Goal: Check status: Check status

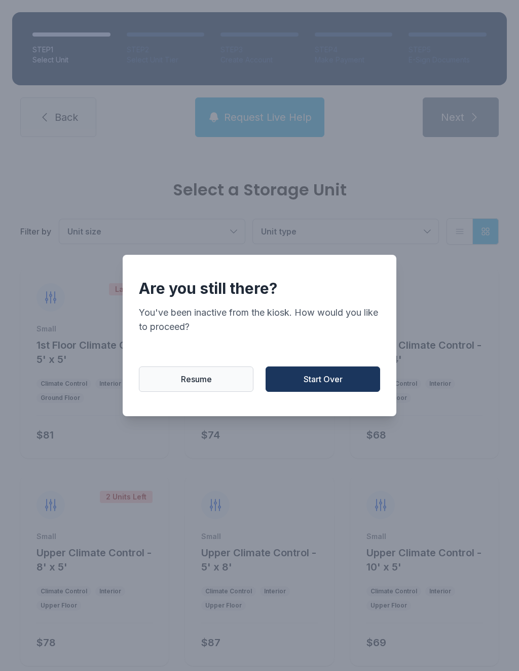
click at [312, 385] on span "Start Over" at bounding box center [323, 379] width 39 height 12
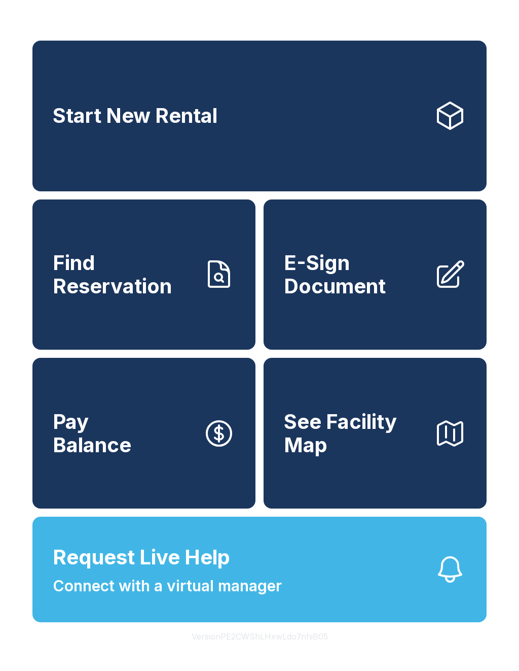
click at [295, 582] on button "Request Live Help Connect with a virtual manager" at bounding box center [259, 569] width 455 height 106
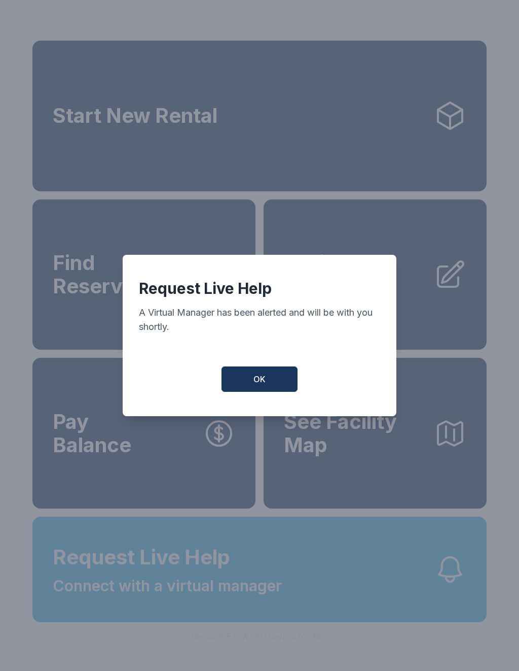
click at [265, 377] on button "OK" at bounding box center [260, 378] width 76 height 25
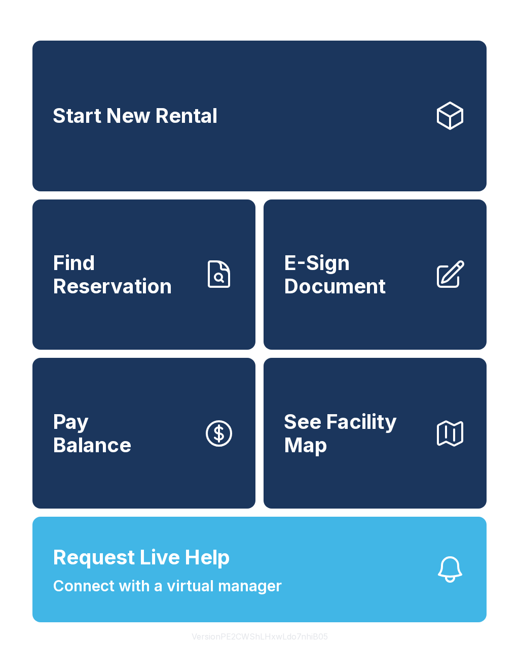
click at [249, 117] on link "Start New Rental" at bounding box center [259, 116] width 455 height 151
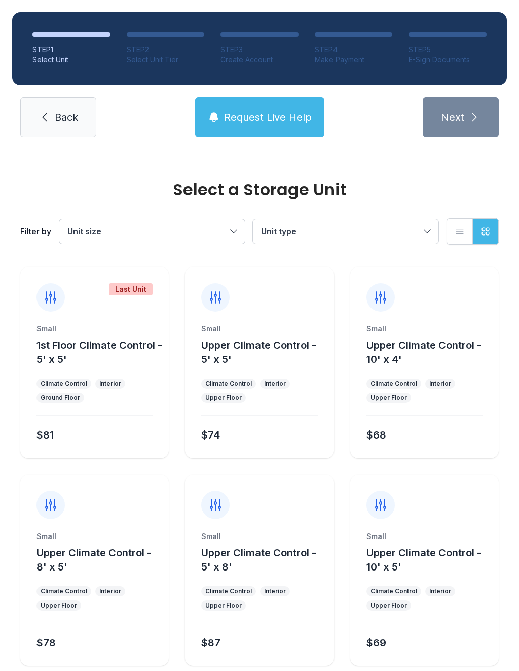
click at [49, 114] on icon at bounding box center [45, 117] width 12 height 12
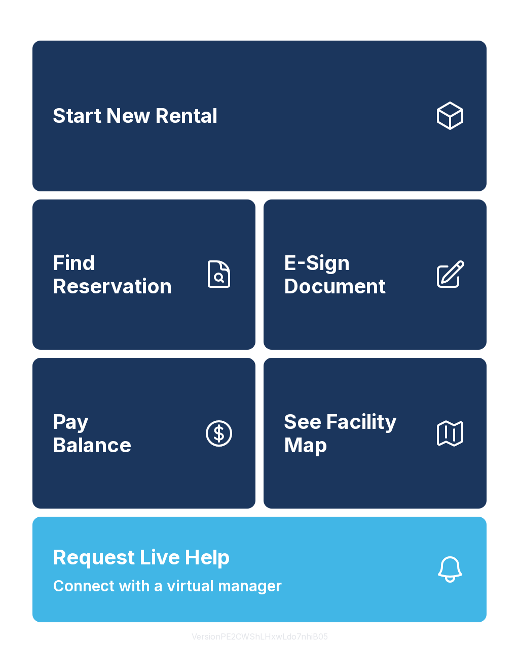
click at [131, 311] on link "Find Reservation" at bounding box center [143, 274] width 223 height 151
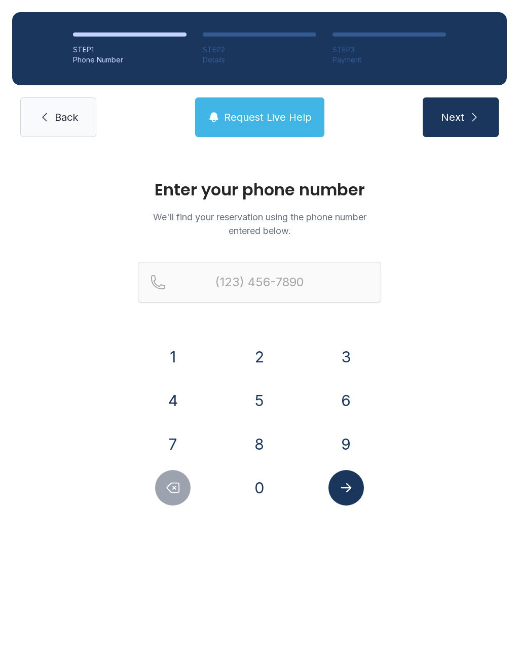
click at [169, 441] on button "7" at bounding box center [173, 444] width 36 height 36
click at [271, 355] on button "2" at bounding box center [260, 357] width 36 height 36
click at [266, 492] on button "0" at bounding box center [260, 488] width 36 height 36
click at [269, 441] on button "8" at bounding box center [260, 444] width 36 height 36
click at [338, 354] on button "3" at bounding box center [347, 357] width 36 height 36
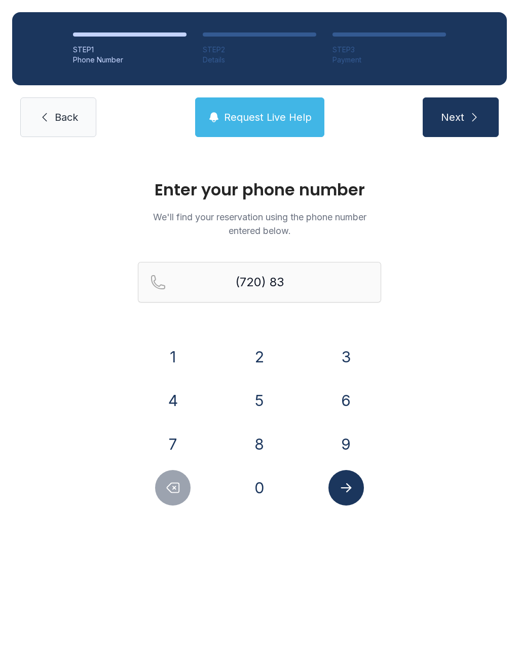
click at [185, 437] on button "7" at bounding box center [173, 444] width 36 height 36
click at [352, 439] on button "9" at bounding box center [347, 444] width 36 height 36
click at [261, 395] on button "5" at bounding box center [260, 400] width 36 height 36
click at [341, 433] on button "9" at bounding box center [347, 444] width 36 height 36
click at [267, 482] on button "0" at bounding box center [260, 488] width 36 height 36
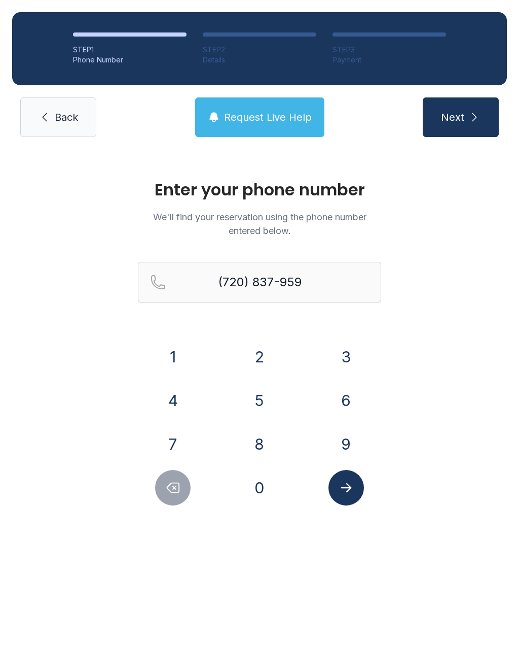
type input "[PHONE_NUMBER]"
click at [360, 482] on button "Submit lookup form" at bounding box center [347, 488] width 36 height 36
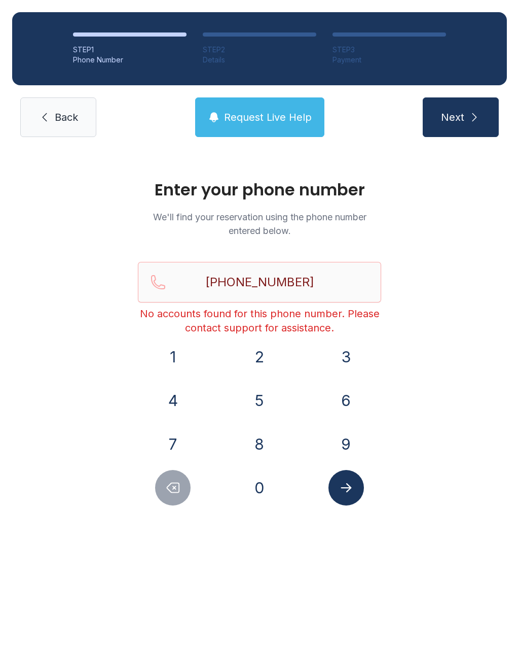
click at [71, 110] on link "Back" at bounding box center [58, 117] width 76 height 40
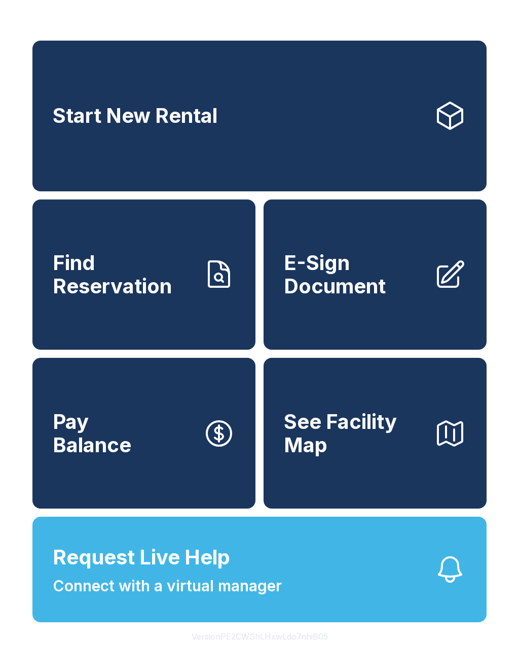
click at [159, 312] on link "Find Reservation" at bounding box center [143, 274] width 223 height 151
